Goal: Find specific page/section: Find specific page/section

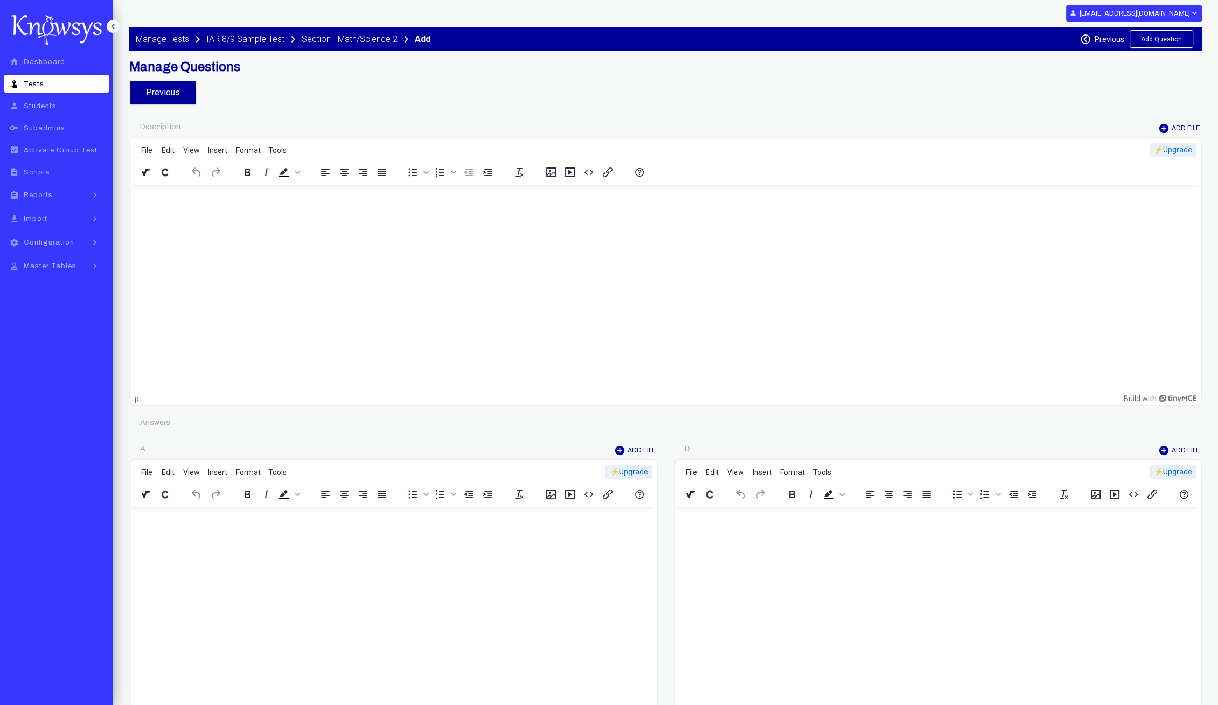
click at [35, 80] on span "Tests" at bounding box center [34, 84] width 20 height 8
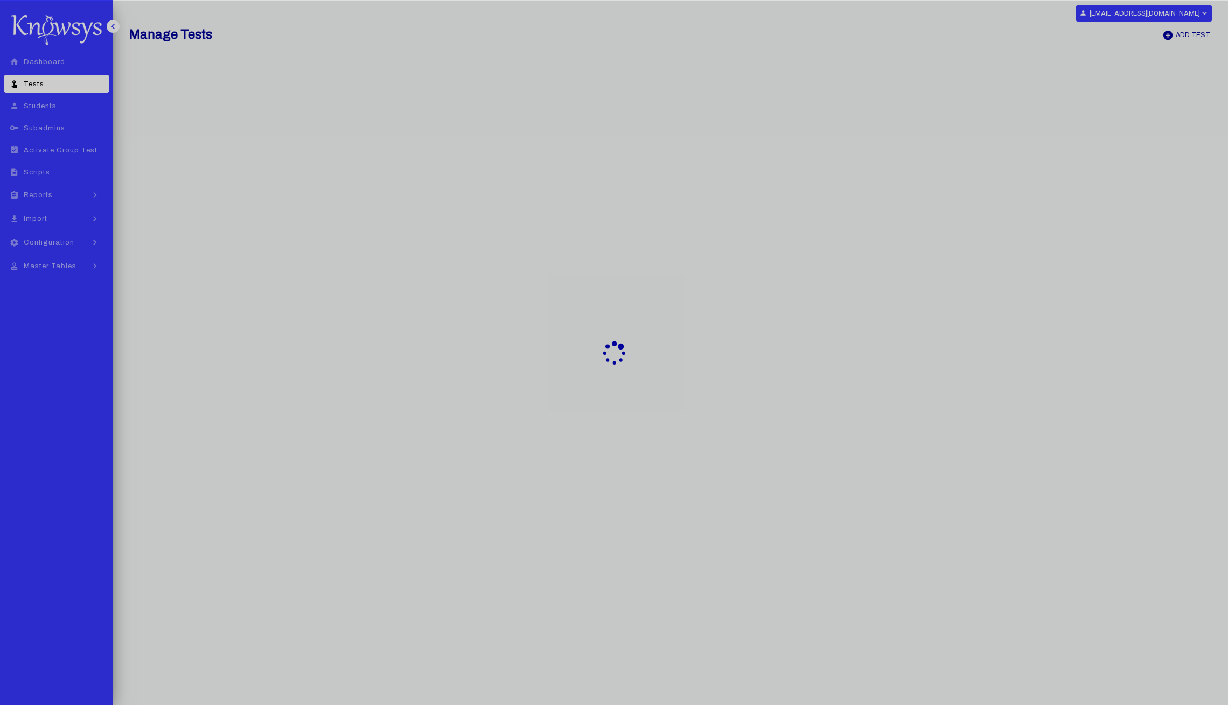
select select "**"
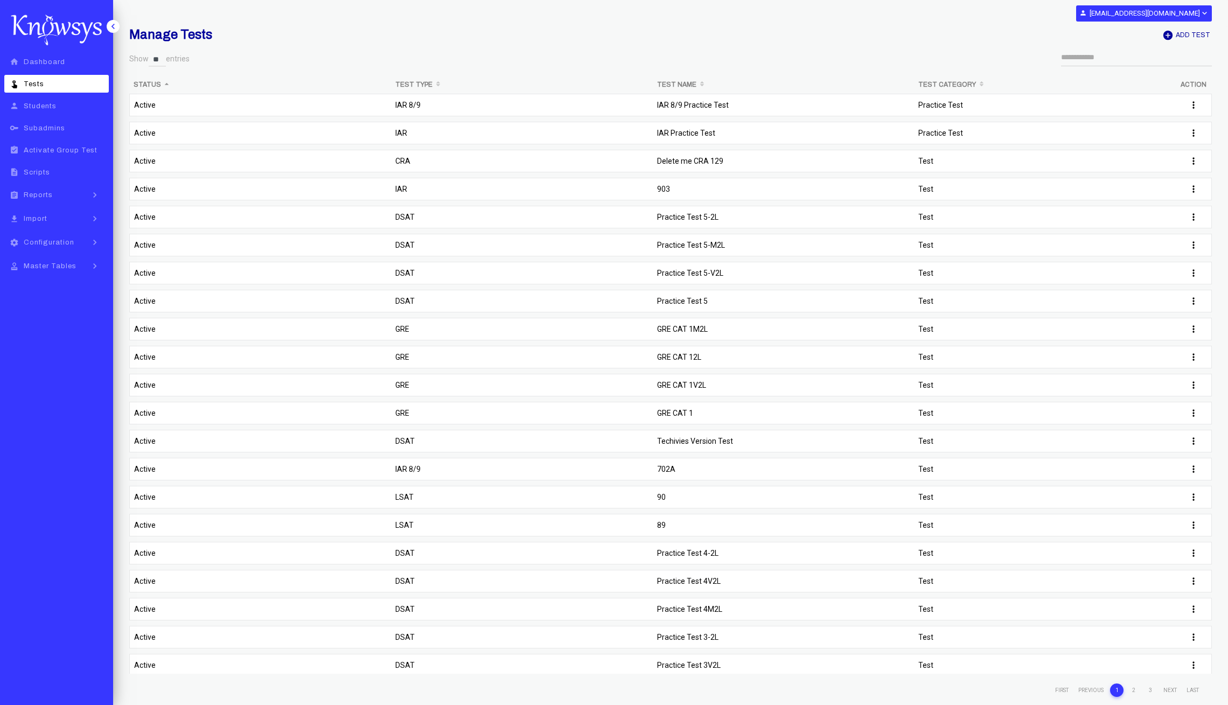
select select "**"
